Goal: Information Seeking & Learning: Learn about a topic

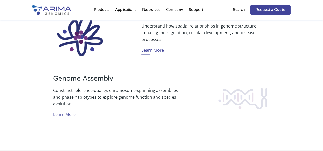
scroll to position [400, 0]
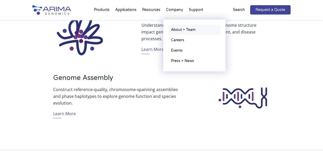
click at [176, 32] on link "About + Team" at bounding box center [194, 30] width 52 height 10
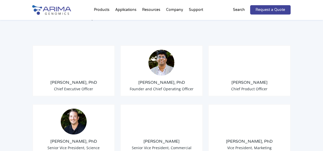
scroll to position [401, 0]
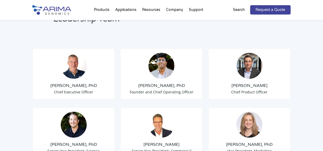
click at [73, 58] on img at bounding box center [74, 66] width 26 height 26
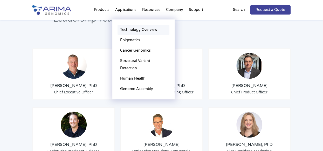
click at [131, 28] on link "Technology Overview" at bounding box center [143, 30] width 52 height 10
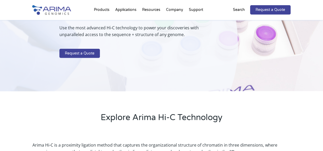
scroll to position [65, 0]
